Goal: Task Accomplishment & Management: Use online tool/utility

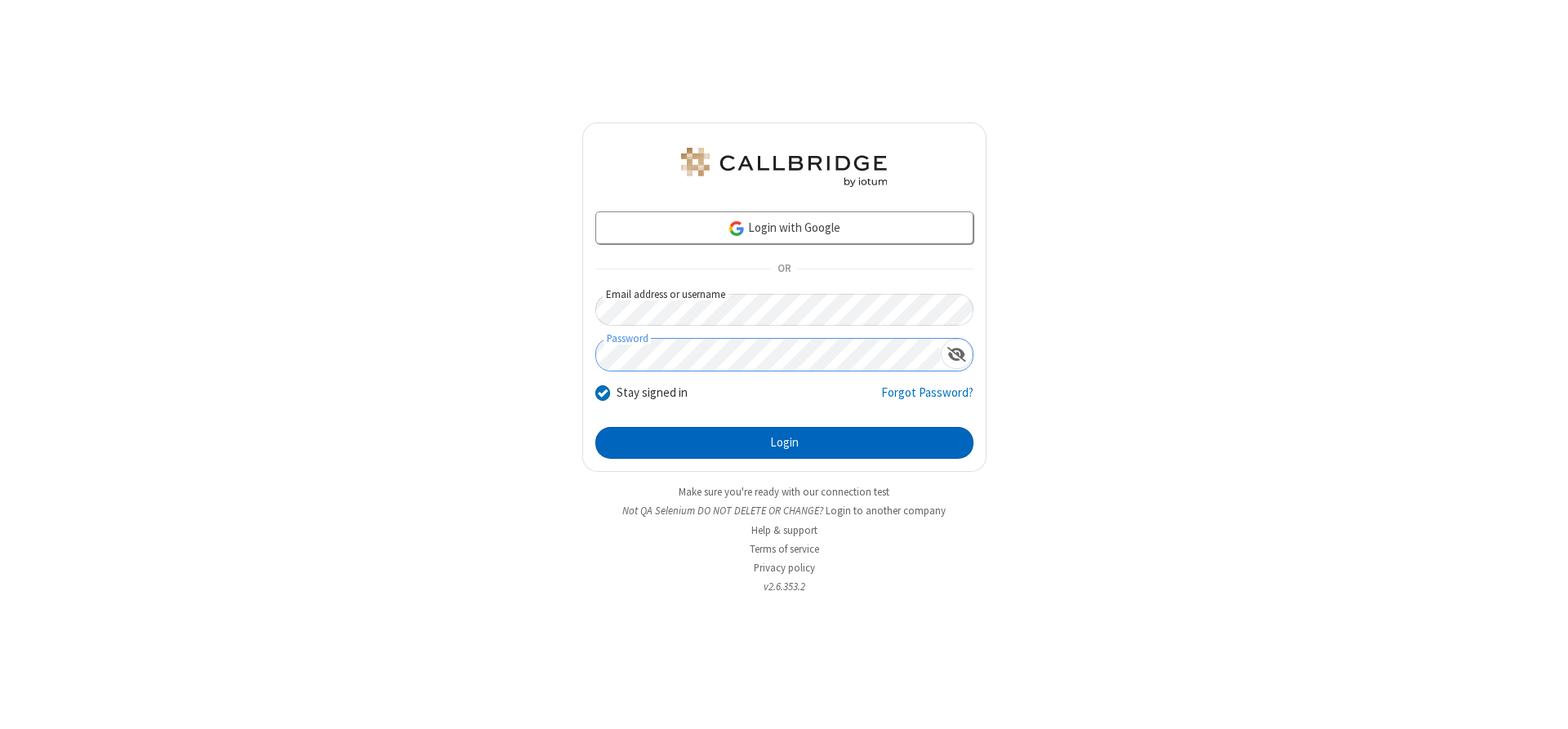
click at [784, 442] on button "Login" at bounding box center [784, 442] width 378 height 32
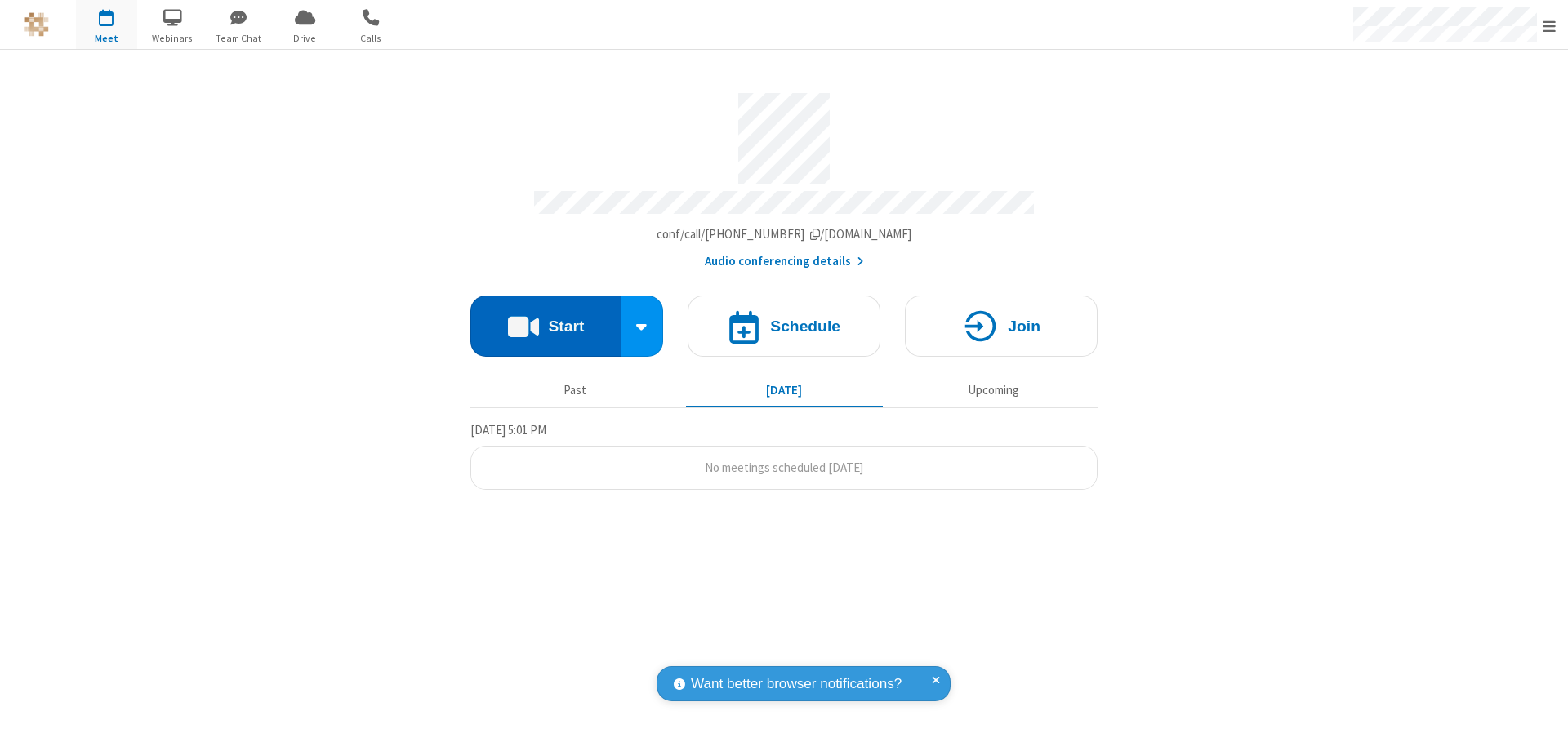
click at [545, 320] on button "Start" at bounding box center [546, 326] width 151 height 62
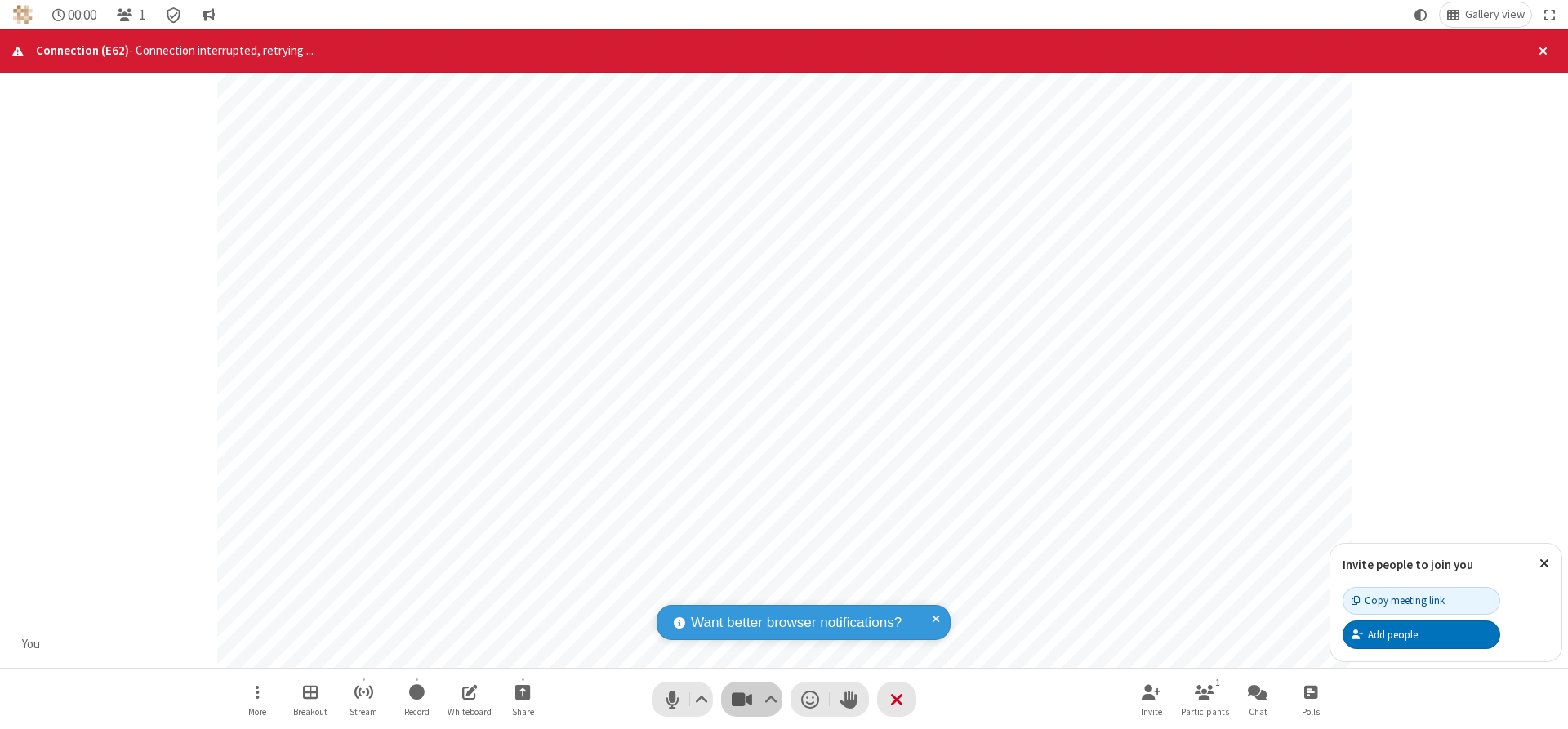
click at [742, 699] on span "Stop video (Alt+V)" at bounding box center [741, 699] width 24 height 23
click at [742, 699] on span "Start video (Alt+V)" at bounding box center [741, 699] width 24 height 23
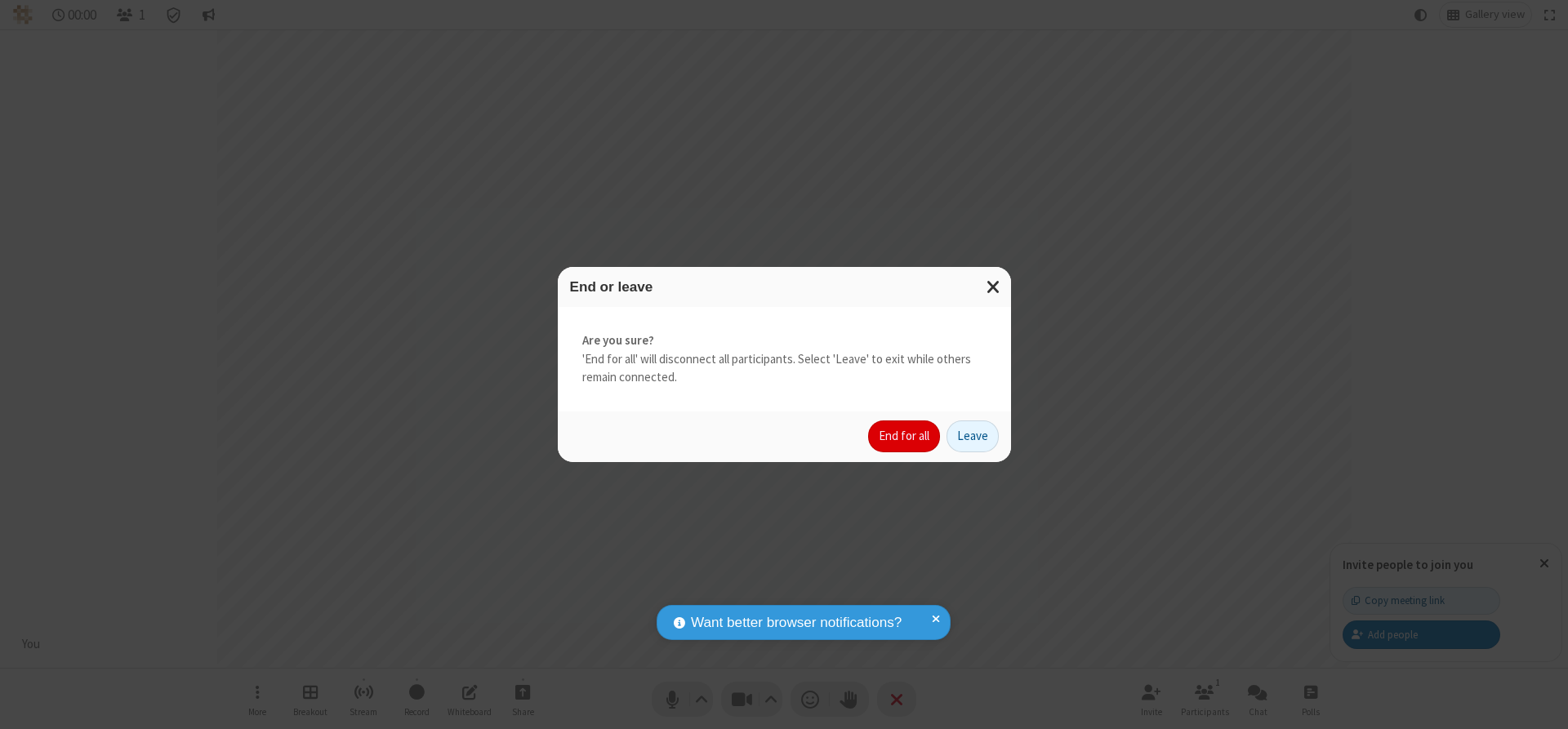
click at [904, 436] on button "End for all" at bounding box center [903, 436] width 71 height 32
